Goal: Task Accomplishment & Management: Manage account settings

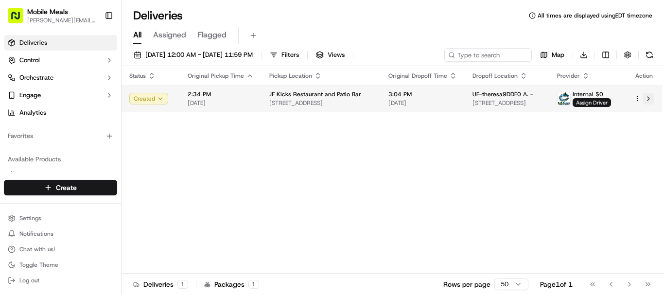
click at [651, 96] on button at bounding box center [648, 99] width 12 height 12
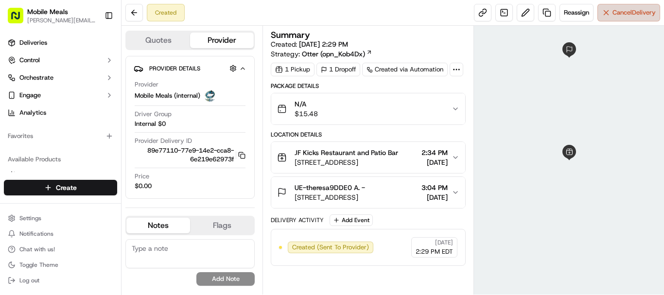
click at [622, 10] on span "Cancel Delivery" at bounding box center [633, 12] width 43 height 9
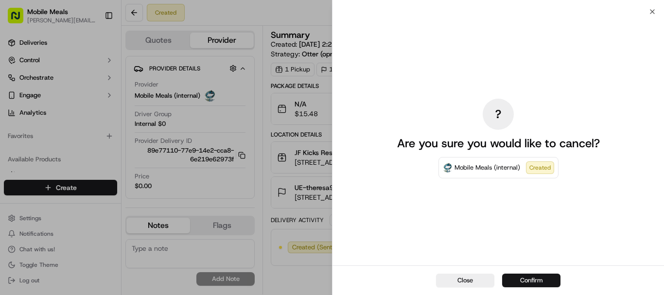
click at [542, 280] on button "Confirm" at bounding box center [531, 281] width 58 height 14
